Goal: Information Seeking & Learning: Understand process/instructions

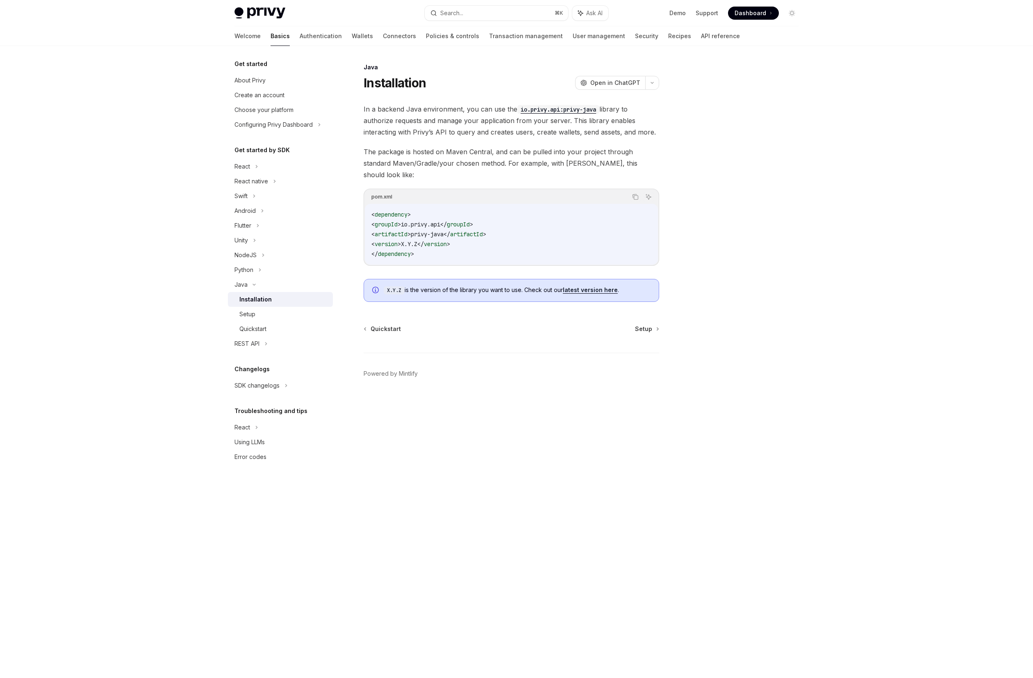
click at [596, 286] on link "latest version here" at bounding box center [590, 289] width 55 height 7
click at [260, 312] on div "Setup" at bounding box center [283, 314] width 89 height 10
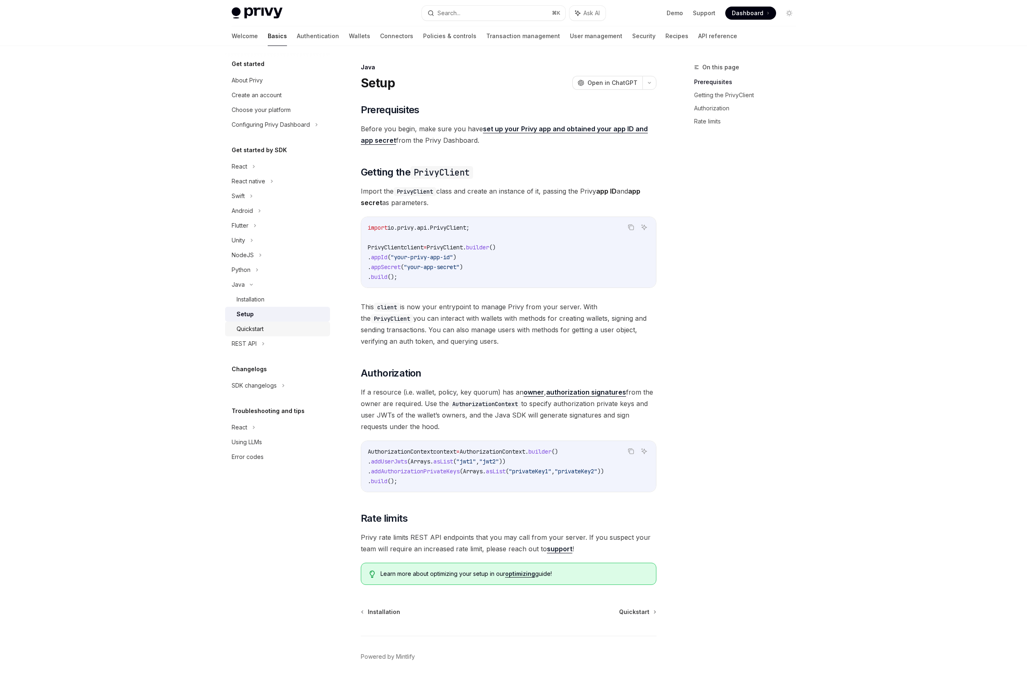
click at [264, 325] on div "Quickstart" at bounding box center [250, 329] width 27 height 10
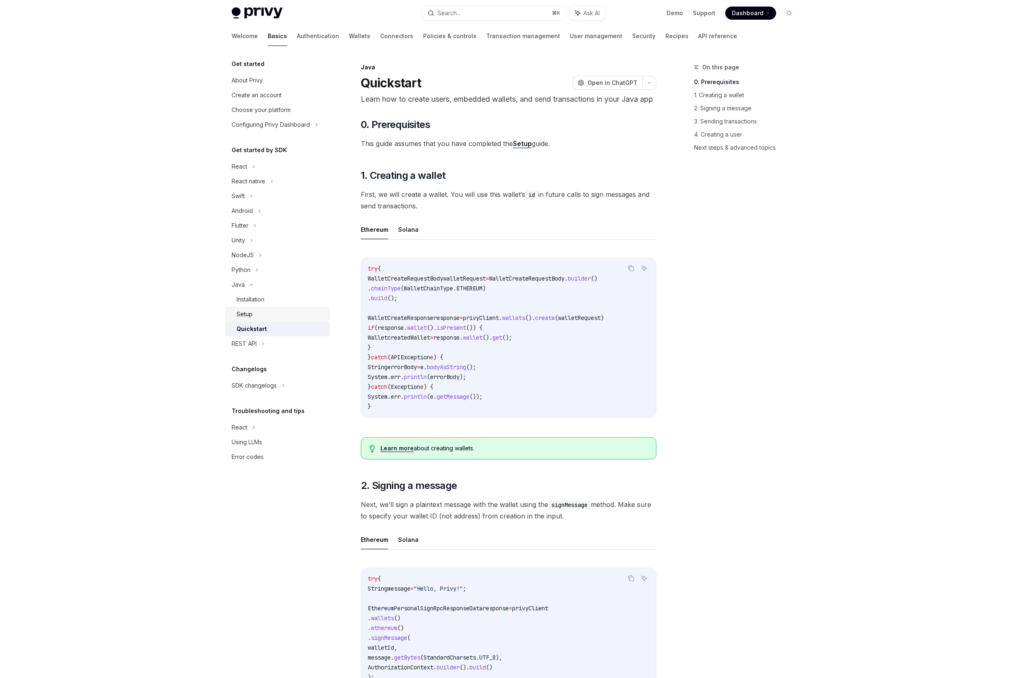
click at [261, 314] on div "Setup" at bounding box center [281, 314] width 89 height 10
type textarea "*"
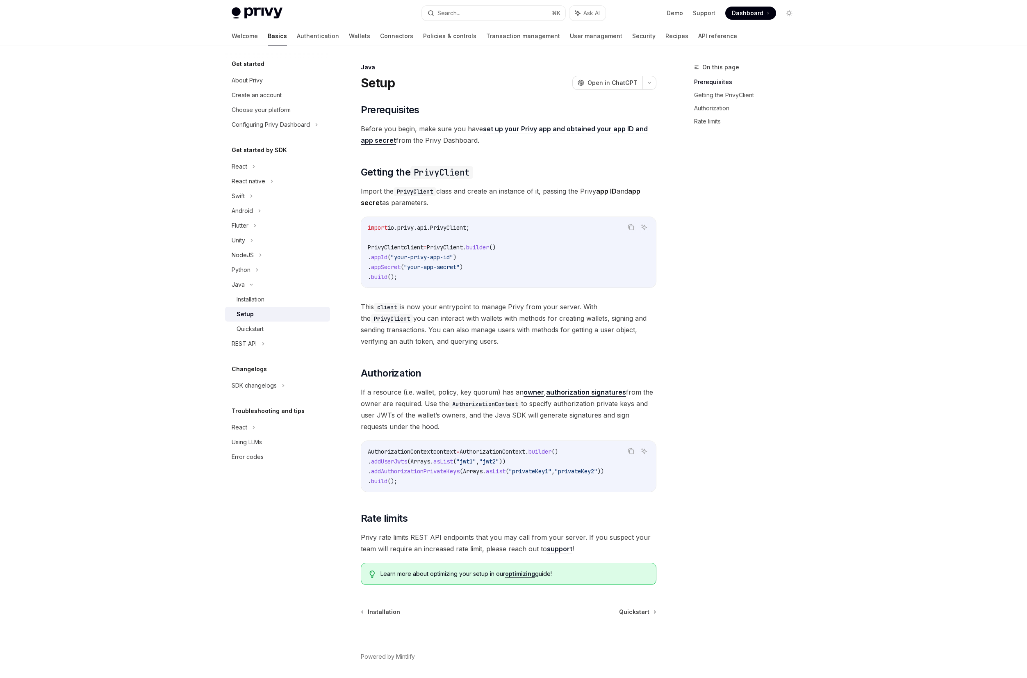
click at [473, 385] on div "​ Prerequisites Before you begin, make sure you have set up your Privy app and …" at bounding box center [509, 343] width 296 height 481
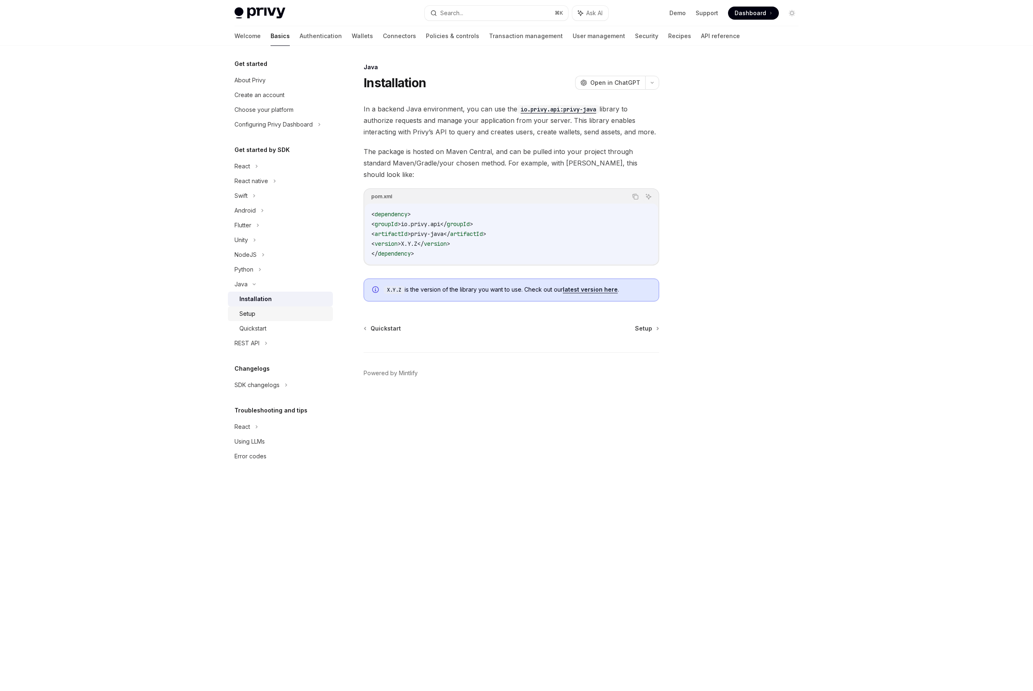
click at [295, 311] on div "Setup" at bounding box center [283, 314] width 89 height 10
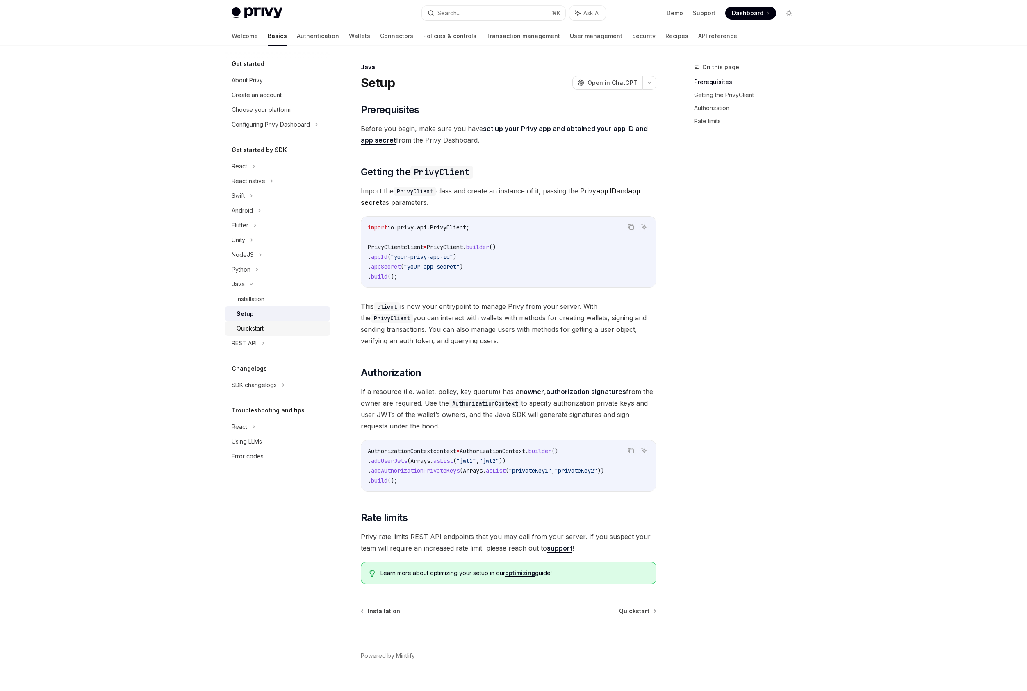
click at [291, 325] on div "Quickstart" at bounding box center [281, 329] width 89 height 10
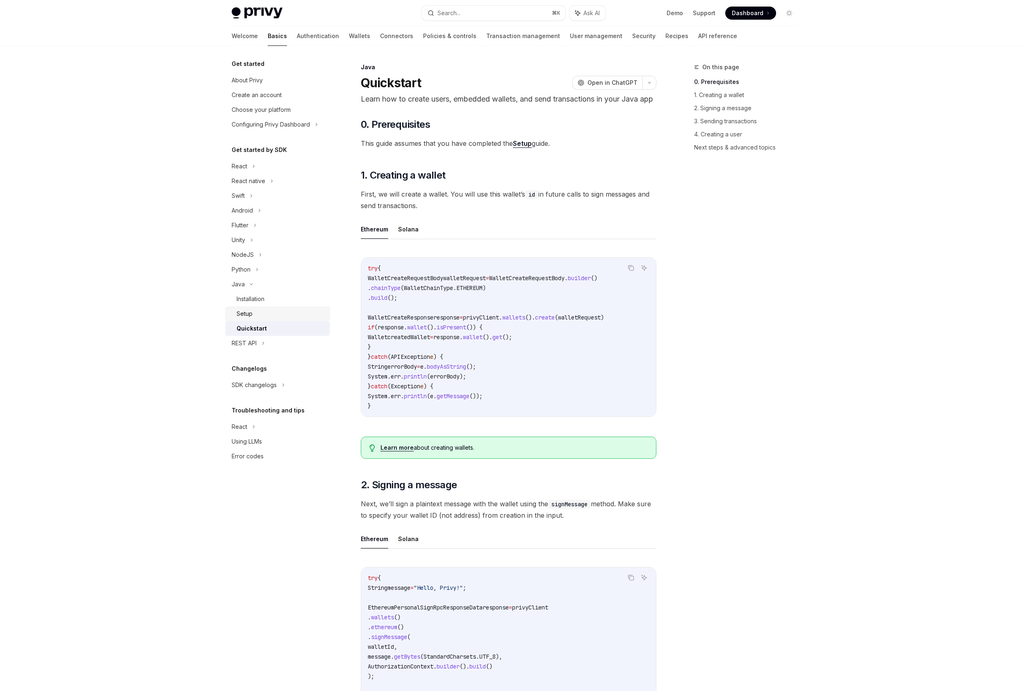
click at [293, 307] on link "Setup" at bounding box center [277, 314] width 105 height 15
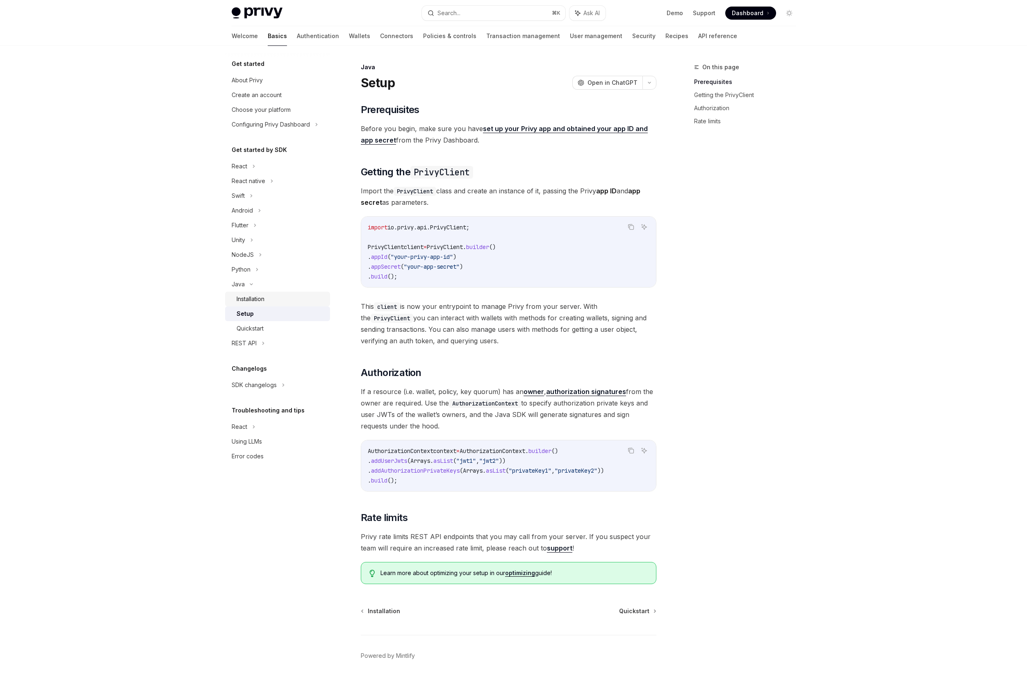
click at [294, 302] on div "Installation" at bounding box center [281, 299] width 89 height 10
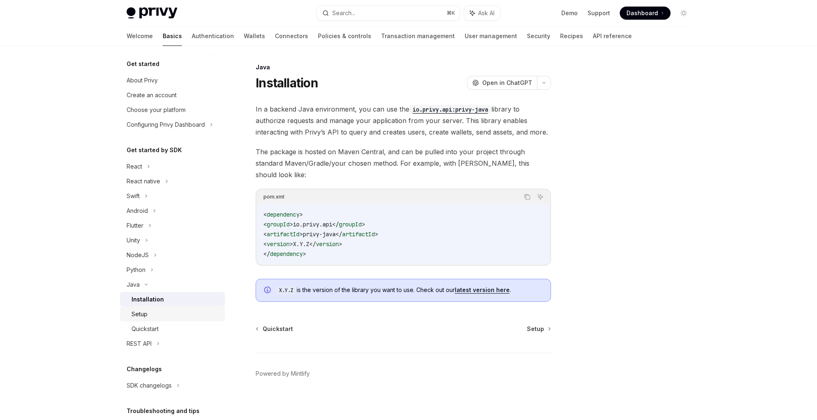
click at [159, 311] on div "Setup" at bounding box center [176, 314] width 89 height 10
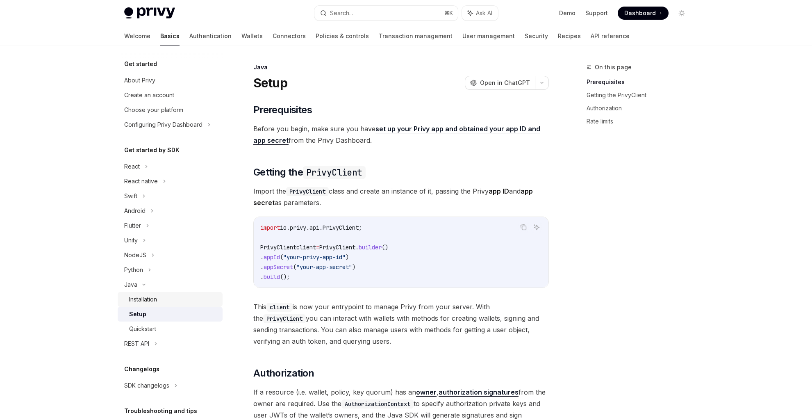
click at [156, 305] on link "Installation" at bounding box center [170, 299] width 105 height 15
type textarea "*"
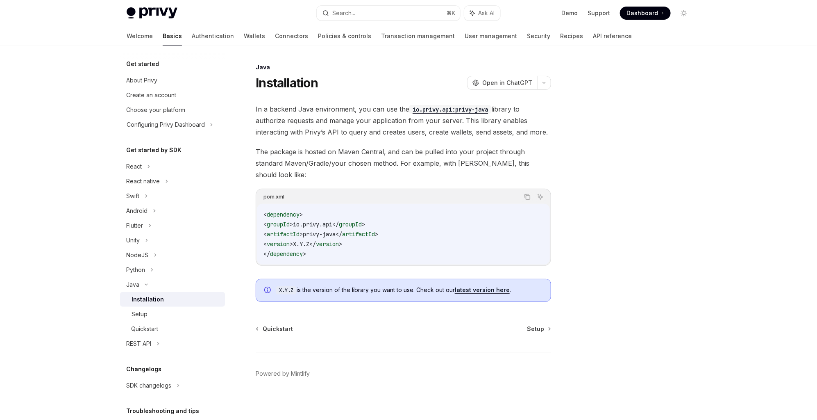
click at [151, 16] on img at bounding box center [152, 12] width 51 height 11
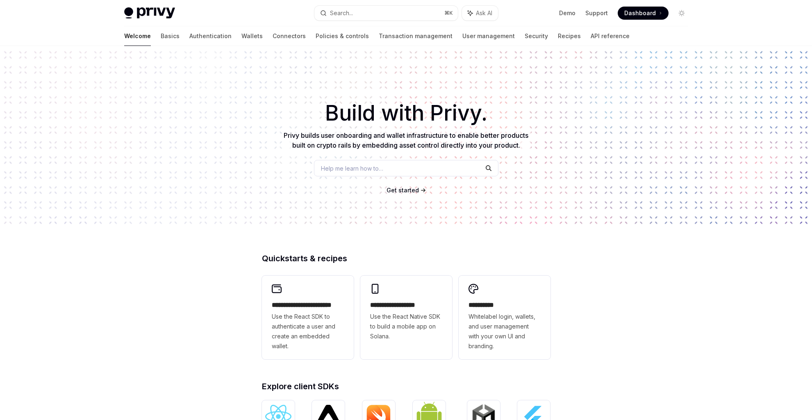
scroll to position [227, 0]
